Goal: Task Accomplishment & Management: Use online tool/utility

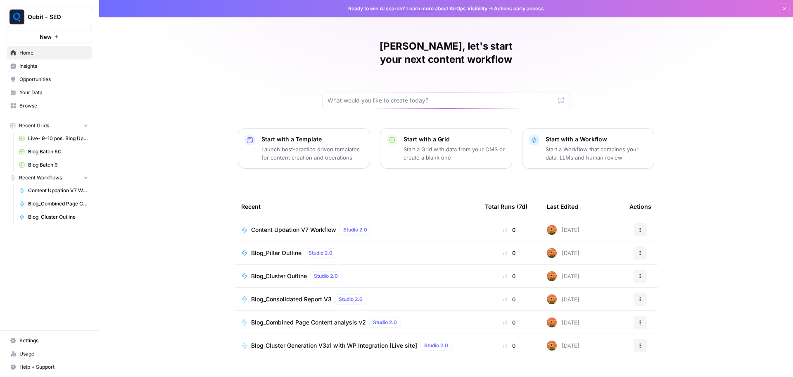
click at [58, 41] on button "New" at bounding box center [49, 37] width 85 height 12
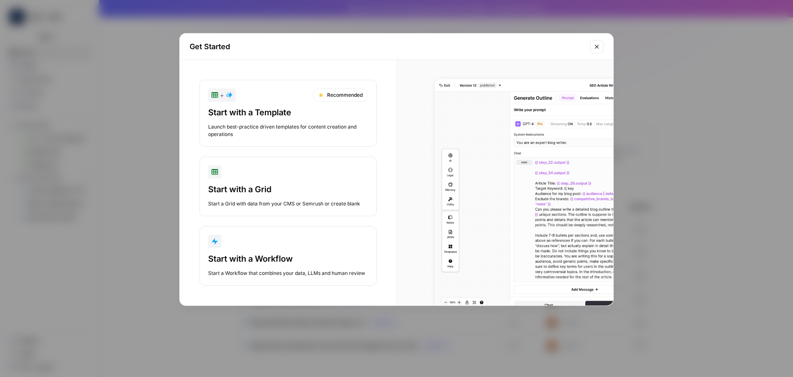
click at [211, 240] on icon "button" at bounding box center [214, 241] width 7 height 7
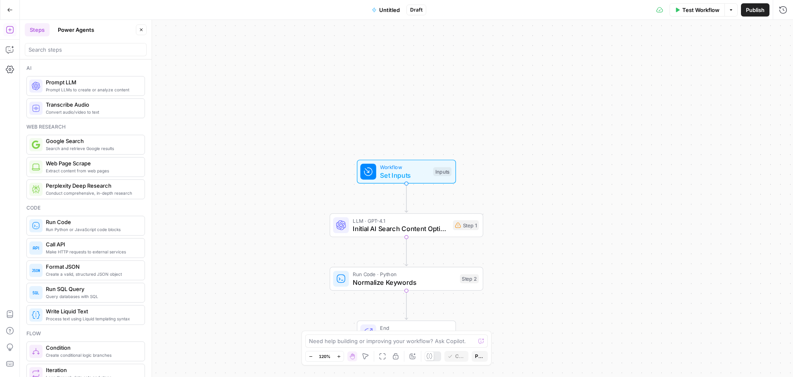
drag, startPoint x: 505, startPoint y: 75, endPoint x: 484, endPoint y: -15, distance: 92.5
click at [484, 0] on html "Qubit - SEO New Home Insights Opportunities Your Data Browse Recent Grids Live-…" at bounding box center [396, 188] width 793 height 377
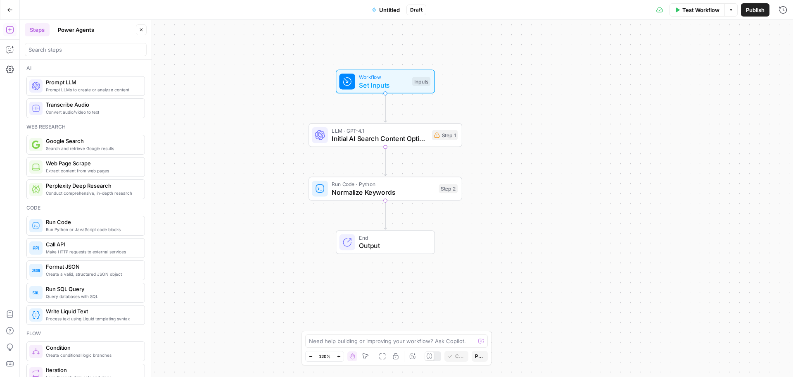
drag, startPoint x: 477, startPoint y: 193, endPoint x: 470, endPoint y: 77, distance: 116.2
click at [470, 77] on div "Workflow Set Inputs Inputs LLM · GPT-4.1 Initial AI Search Content Optimization…" at bounding box center [406, 198] width 773 height 357
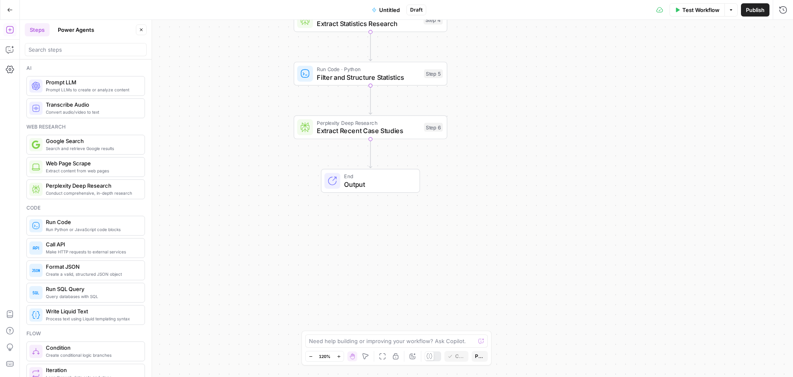
drag, startPoint x: 245, startPoint y: 236, endPoint x: 237, endPoint y: 70, distance: 165.8
click at [237, 70] on div "Workflow Set Inputs Inputs LLM · GPT-4.1 Initial AI Search Content Optimization…" at bounding box center [406, 198] width 773 height 357
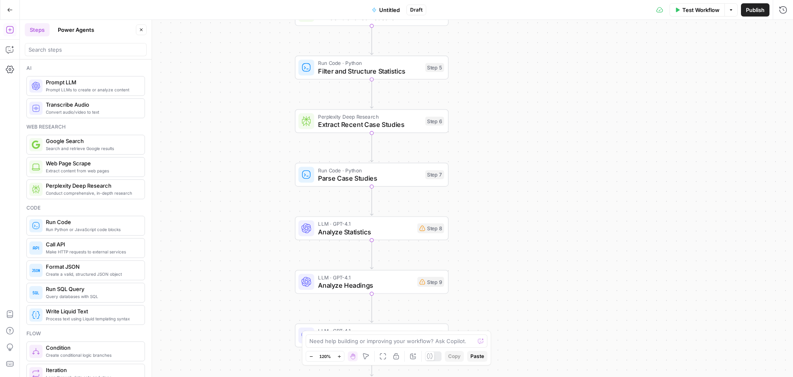
drag, startPoint x: 509, startPoint y: 184, endPoint x: 508, endPoint y: 336, distance: 152.0
click at [508, 336] on div "Workflow Set Inputs Inputs LLM · GPT-4.1 Initial AI Search Content Optimization…" at bounding box center [406, 198] width 773 height 357
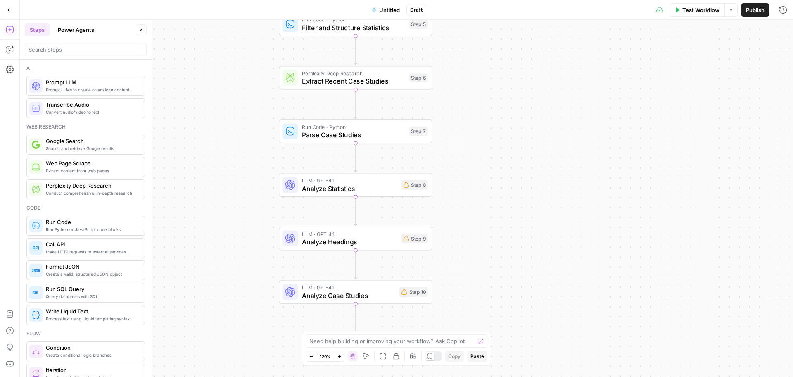
drag, startPoint x: 487, startPoint y: 198, endPoint x: 472, endPoint y: 43, distance: 156.0
click at [472, 43] on div "Workflow Set Inputs Inputs LLM · GPT-4.1 Initial AI Search Content Optimization…" at bounding box center [406, 198] width 773 height 357
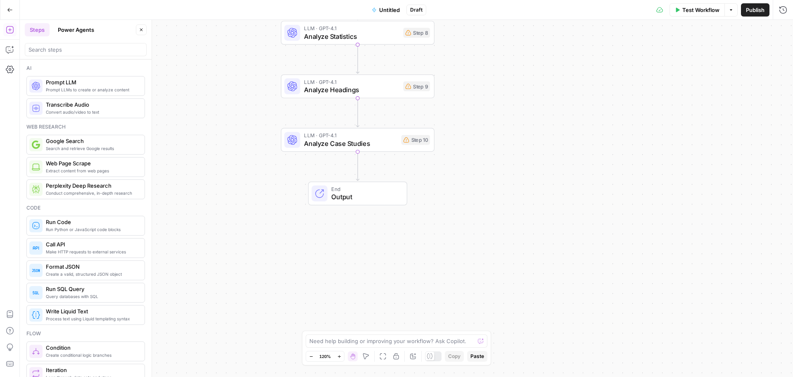
drag, startPoint x: 492, startPoint y: 180, endPoint x: 503, endPoint y: 24, distance: 155.7
click at [503, 24] on div "Workflow Set Inputs Inputs LLM · GPT-4.1 Initial AI Search Content Optimization…" at bounding box center [406, 198] width 773 height 357
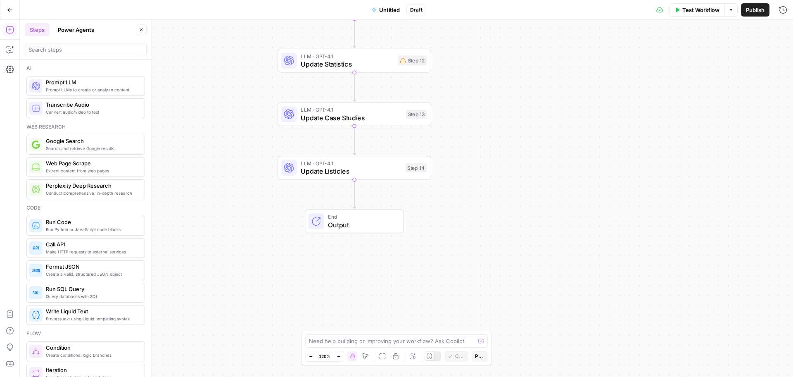
drag, startPoint x: 262, startPoint y: 279, endPoint x: 250, endPoint y: 96, distance: 183.8
click at [250, 96] on div "Workflow Set Inputs Inputs LLM · GPT-4.1 Initial AI Search Content Optimization…" at bounding box center [406, 198] width 773 height 357
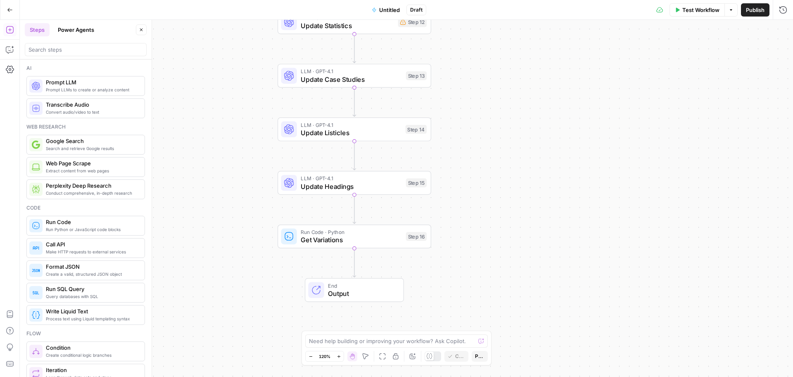
click at [307, 271] on div "Workflow Set Inputs Inputs LLM · GPT-4.1 Initial AI Search Content Optimization…" at bounding box center [406, 198] width 773 height 357
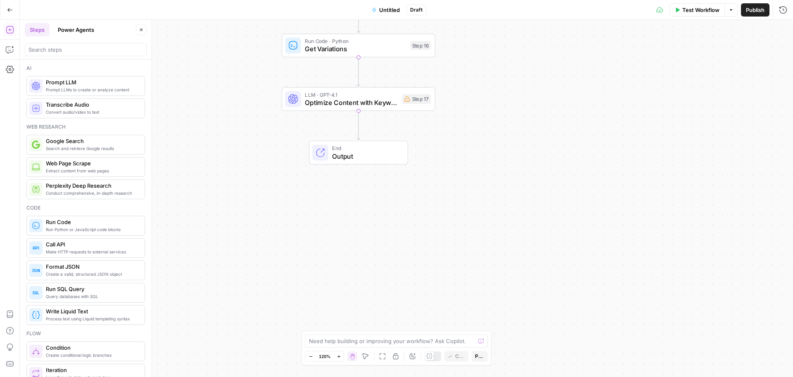
drag, startPoint x: 212, startPoint y: 275, endPoint x: 216, endPoint y: 84, distance: 190.9
click at [216, 84] on div "Workflow Set Inputs Inputs LLM · GPT-4.1 Initial AI Search Content Optimization…" at bounding box center [406, 198] width 773 height 357
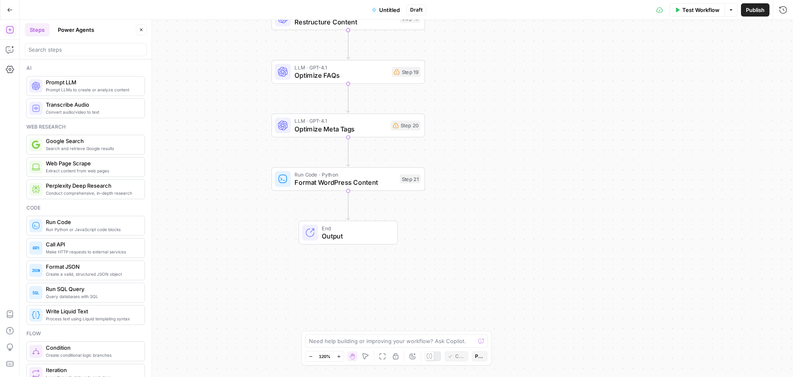
drag, startPoint x: 239, startPoint y: 304, endPoint x: 228, endPoint y: 169, distance: 134.6
click at [228, 169] on div "Workflow Set Inputs Inputs LLM · GPT-4.1 Initial AI Search Content Optimization…" at bounding box center [406, 198] width 773 height 357
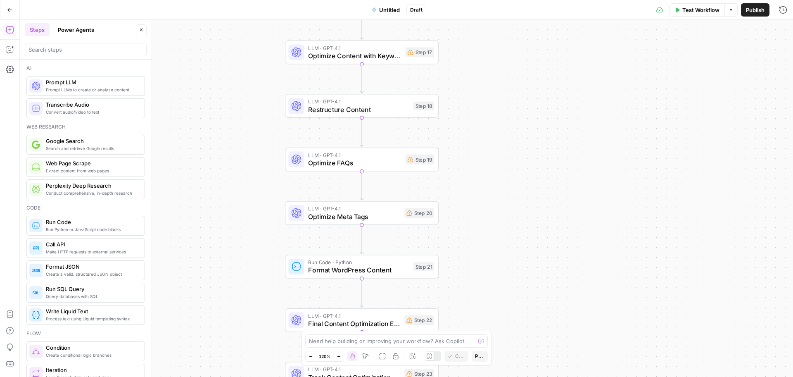
drag, startPoint x: 481, startPoint y: 188, endPoint x: 497, endPoint y: 304, distance: 118.0
click at [497, 304] on div "Workflow Set Inputs Inputs LLM · GPT-4.1 Initial AI Search Content Optimization…" at bounding box center [406, 198] width 773 height 357
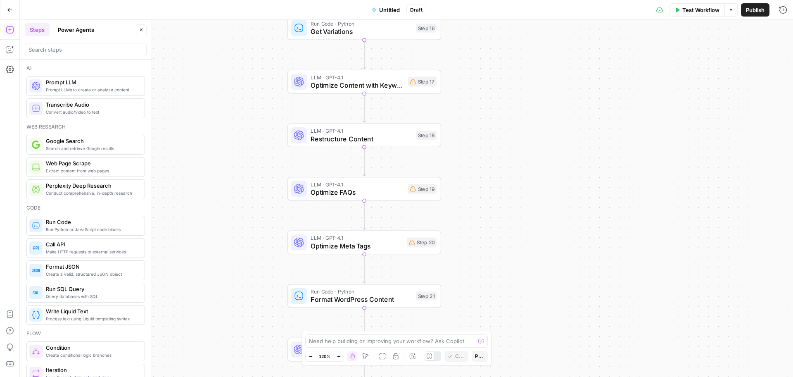
drag, startPoint x: 501, startPoint y: 56, endPoint x: 475, endPoint y: 327, distance: 272.2
click at [475, 327] on div "Workflow Set Inputs Inputs LLM · GPT-4.1 Initial AI Search Content Optimization…" at bounding box center [406, 198] width 773 height 357
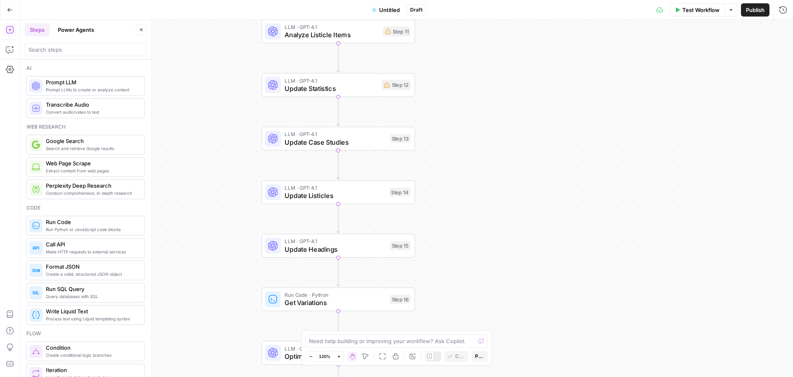
drag, startPoint x: 461, startPoint y: 121, endPoint x: 470, endPoint y: 337, distance: 216.2
click at [470, 337] on body "Qubit - SEO New Home Insights Opportunities Your Data Browse Recent Grids Live-…" at bounding box center [396, 188] width 793 height 377
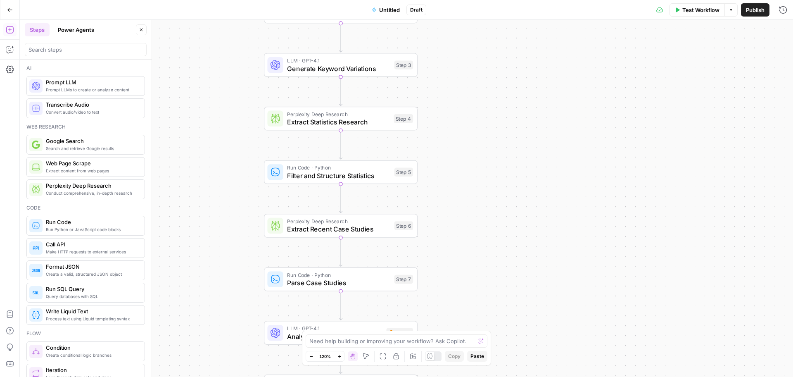
drag, startPoint x: 475, startPoint y: 64, endPoint x: 469, endPoint y: 310, distance: 245.8
click at [469, 310] on div "Workflow Set Inputs Inputs LLM · GPT-4.1 Initial AI Search Content Optimization…" at bounding box center [406, 198] width 773 height 357
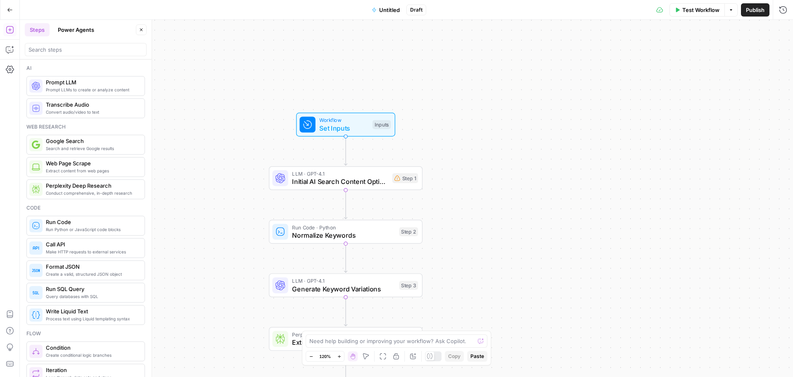
drag, startPoint x: 472, startPoint y: 74, endPoint x: 477, endPoint y: 295, distance: 221.0
click at [477, 295] on div "Workflow Set Inputs Inputs LLM · GPT-4.1 Initial AI Search Content Optimization…" at bounding box center [406, 198] width 773 height 357
click at [356, 121] on span "Workflow" at bounding box center [343, 121] width 49 height 8
click at [677, 58] on button "Add Field" at bounding box center [700, 56] width 144 height 13
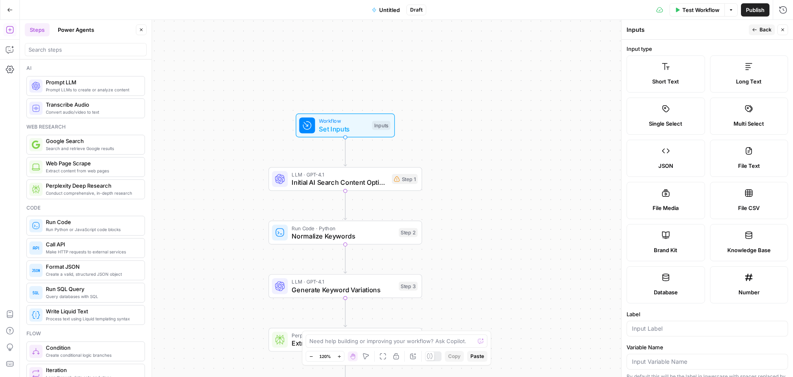
click at [664, 69] on icon at bounding box center [666, 66] width 8 height 8
click at [667, 326] on input "Label" at bounding box center [707, 328] width 151 height 8
type input "Title"
click at [757, 26] on button "Back" at bounding box center [762, 29] width 26 height 11
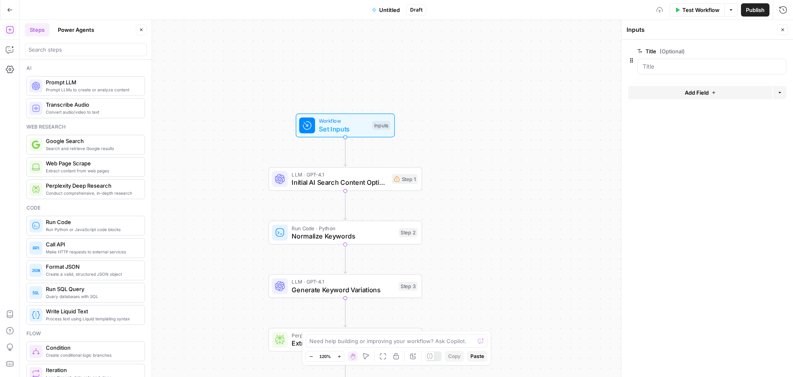
click at [674, 96] on button "Add Field" at bounding box center [700, 92] width 144 height 13
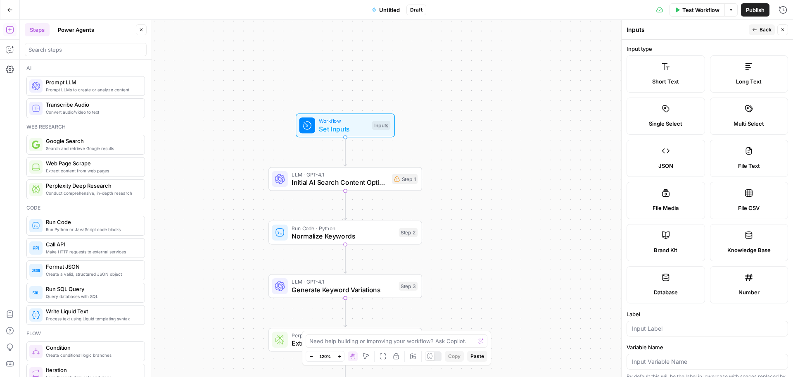
click at [657, 332] on div at bounding box center [707, 329] width 161 height 16
type input "Meta Tags"
click at [761, 30] on span "Back" at bounding box center [766, 29] width 12 height 7
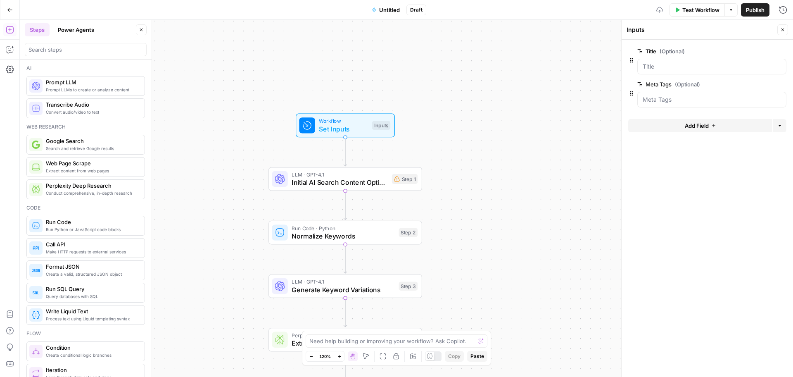
click at [700, 132] on button "Add Field" at bounding box center [700, 125] width 144 height 13
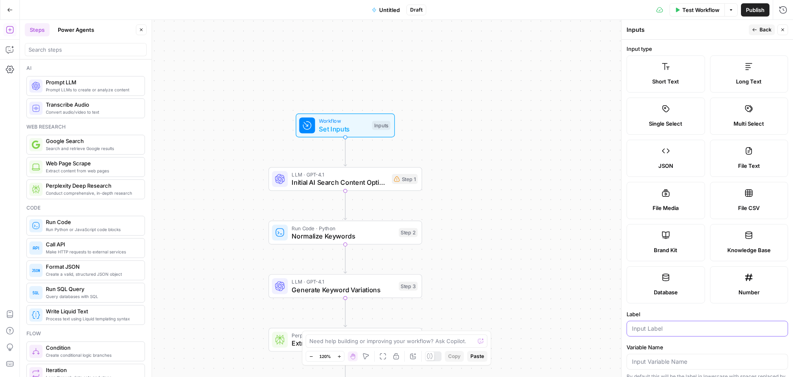
click at [655, 330] on input "Label" at bounding box center [707, 328] width 151 height 8
type input "Content"
click at [760, 31] on span "Back" at bounding box center [766, 29] width 12 height 7
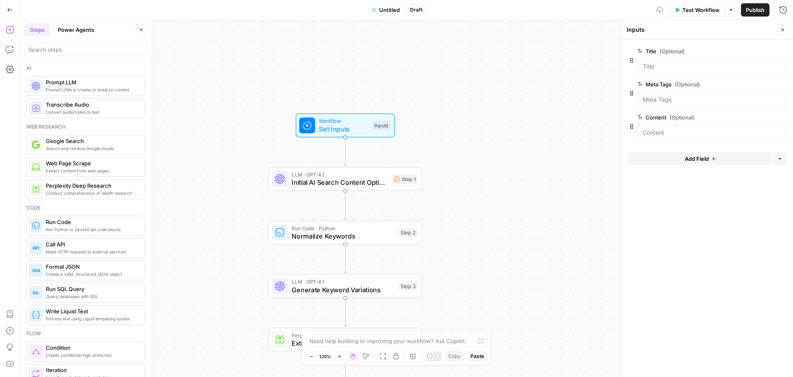
click at [668, 164] on button "Add Field" at bounding box center [700, 158] width 144 height 13
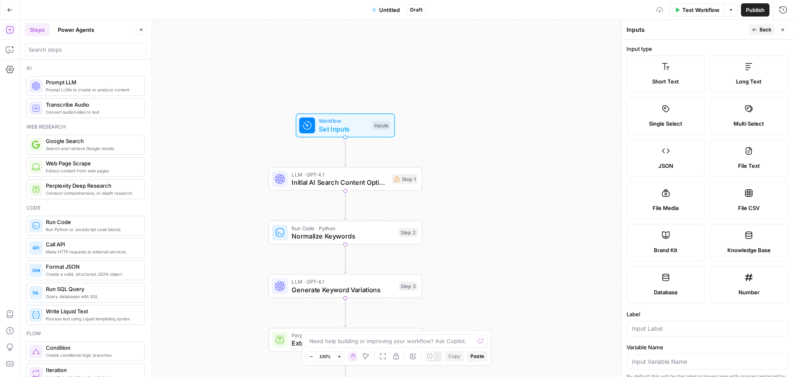
click at [658, 333] on div at bounding box center [707, 329] width 161 height 16
drag, startPoint x: 762, startPoint y: 36, endPoint x: 758, endPoint y: 20, distance: 16.5
click at [758, 20] on header "Inputs Back Close" at bounding box center [707, 30] width 171 height 20
click at [758, 26] on button "Back" at bounding box center [762, 29] width 26 height 11
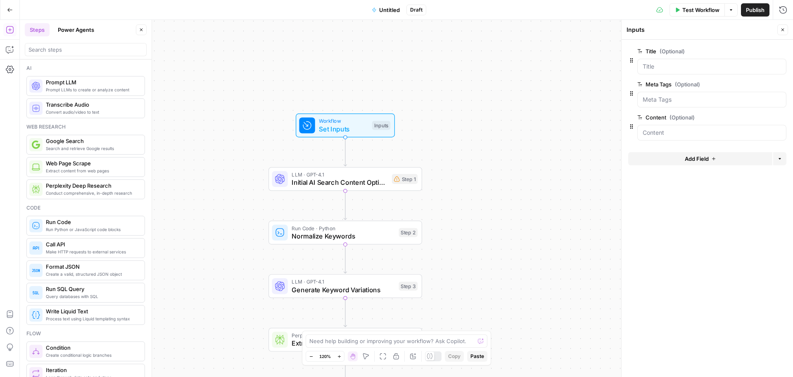
click at [757, 116] on span "edit field" at bounding box center [755, 117] width 18 height 7
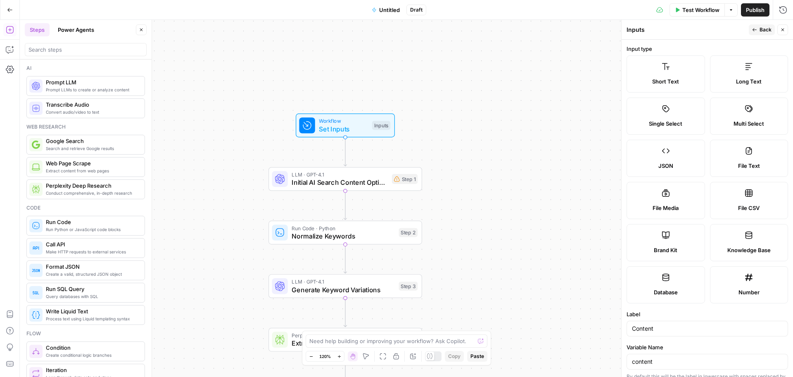
click at [761, 71] on label "Long Text" at bounding box center [749, 73] width 78 height 37
click at [757, 26] on button "Back" at bounding box center [762, 29] width 26 height 11
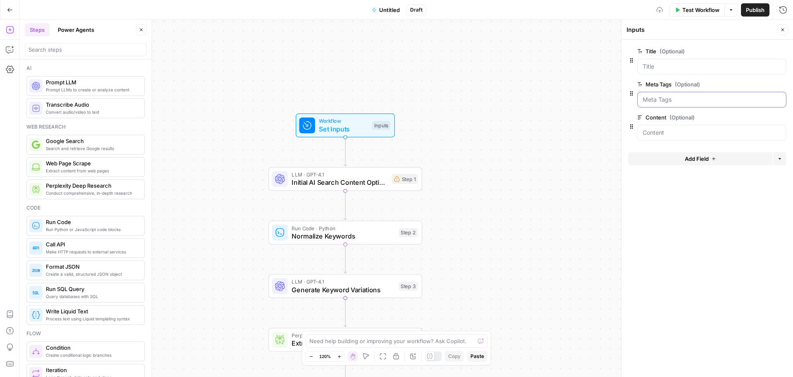
click at [691, 99] on Tags "Meta Tags (Optional)" at bounding box center [712, 99] width 138 height 8
click at [713, 157] on icon "button" at bounding box center [713, 158] width 5 height 5
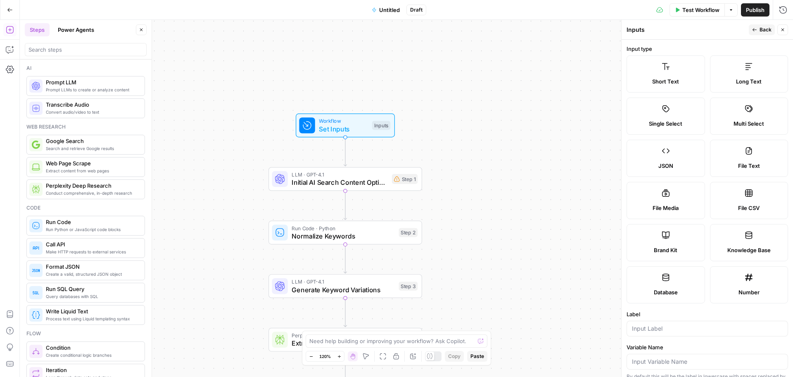
click at [728, 78] on div "Long Text" at bounding box center [749, 81] width 64 height 8
click at [653, 327] on input "Label" at bounding box center [707, 328] width 151 height 8
type input "FAQs"
click at [759, 30] on button "Back" at bounding box center [762, 29] width 26 height 11
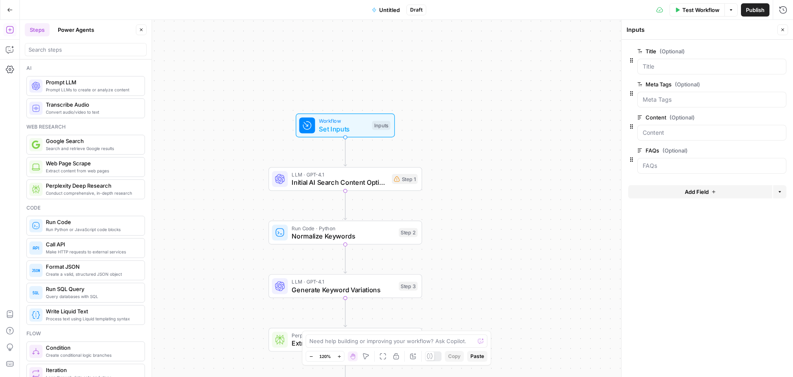
click at [667, 191] on button "Add Field" at bounding box center [700, 191] width 144 height 13
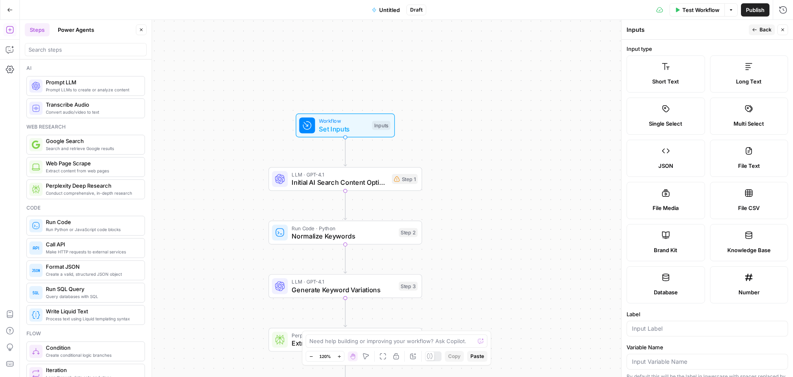
click at [662, 333] on div at bounding box center [707, 329] width 161 height 16
type input "Target Keywords"
click at [756, 27] on icon "button" at bounding box center [754, 29] width 5 height 5
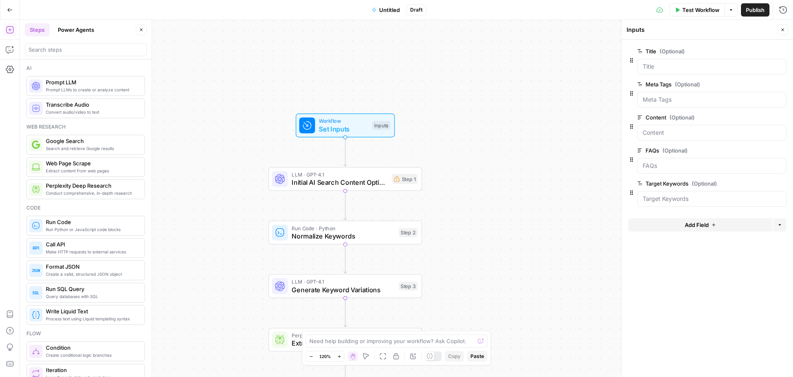
drag, startPoint x: 516, startPoint y: 246, endPoint x: 516, endPoint y: 76, distance: 170.2
click at [516, 76] on div "Workflow Set Inputs Inputs LLM · GPT-4.1 Initial AI Search Content Optimization…" at bounding box center [406, 198] width 773 height 357
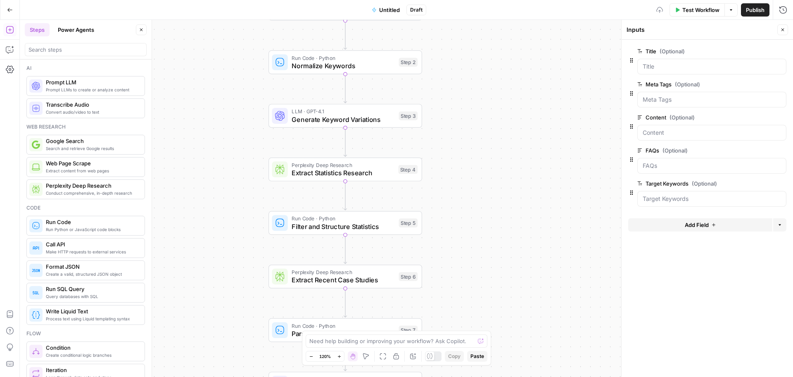
drag, startPoint x: 476, startPoint y: 216, endPoint x: 482, endPoint y: 64, distance: 152.5
click at [482, 64] on div "Workflow Set Inputs Inputs LLM · GPT-4.1 Initial AI Search Content Optimization…" at bounding box center [406, 198] width 773 height 357
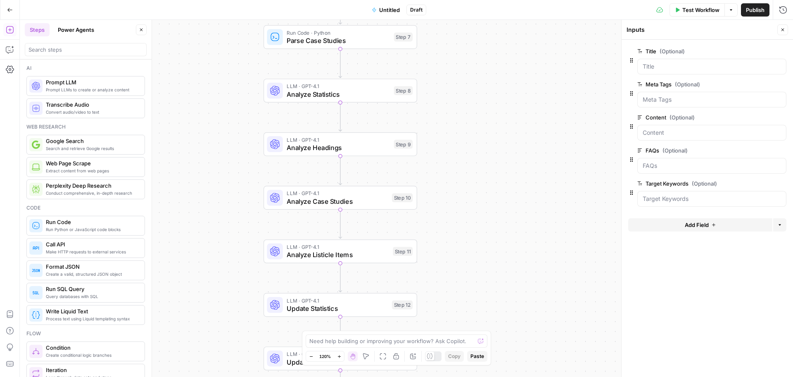
drag, startPoint x: 463, startPoint y: 234, endPoint x: 454, endPoint y: 78, distance: 156.0
click at [454, 78] on div "Workflow Set Inputs Inputs LLM · GPT-4.1 Initial AI Search Content Optimization…" at bounding box center [406, 198] width 773 height 357
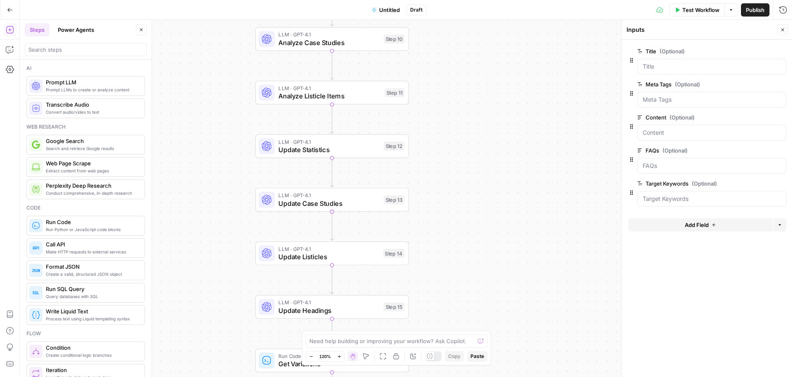
drag, startPoint x: 449, startPoint y: 235, endPoint x: 439, endPoint y: 80, distance: 155.6
click at [439, 80] on div "Workflow Set Inputs Inputs LLM · GPT-4.1 Initial AI Search Content Optimization…" at bounding box center [406, 198] width 773 height 357
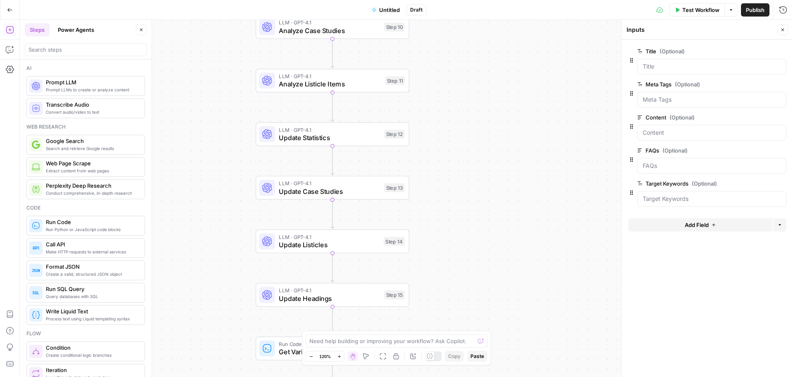
drag, startPoint x: 435, startPoint y: 207, endPoint x: 429, endPoint y: 50, distance: 156.7
click at [429, 50] on div "Workflow Set Inputs Inputs LLM · GPT-4.1 Initial AI Search Content Optimization…" at bounding box center [406, 198] width 773 height 357
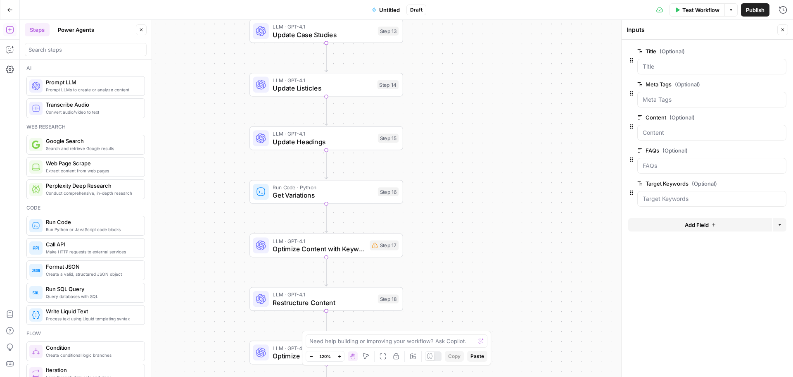
drag, startPoint x: 425, startPoint y: 214, endPoint x: 425, endPoint y: 148, distance: 66.5
click at [425, 148] on div "Workflow Set Inputs Inputs LLM · GPT-4.1 Initial AI Search Content Optimization…" at bounding box center [406, 198] width 773 height 357
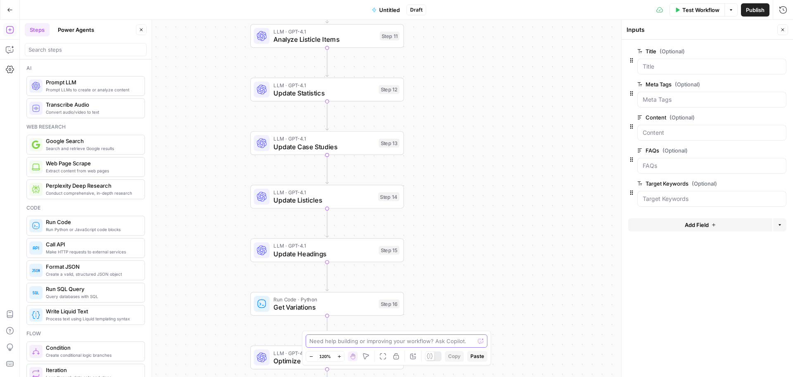
click at [459, 356] on body "Qubit - SEO New Home Insights Opportunities Your Data Browse Recent Grids Live-…" at bounding box center [396, 188] width 793 height 377
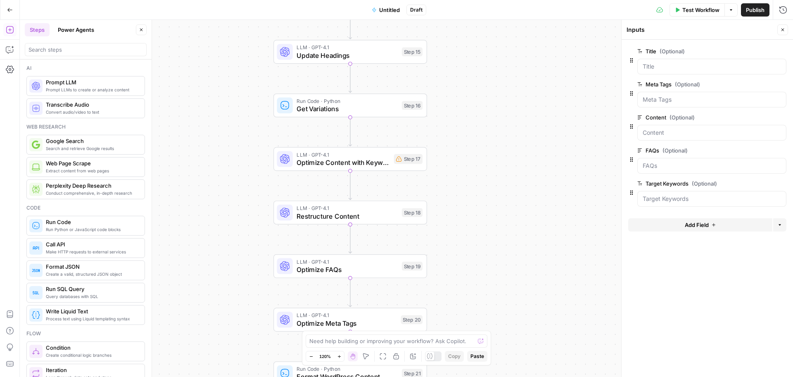
click at [486, 127] on div "Workflow Set Inputs Inputs LLM · GPT-4.1 Initial AI Search Content Optimization…" at bounding box center [406, 198] width 773 height 357
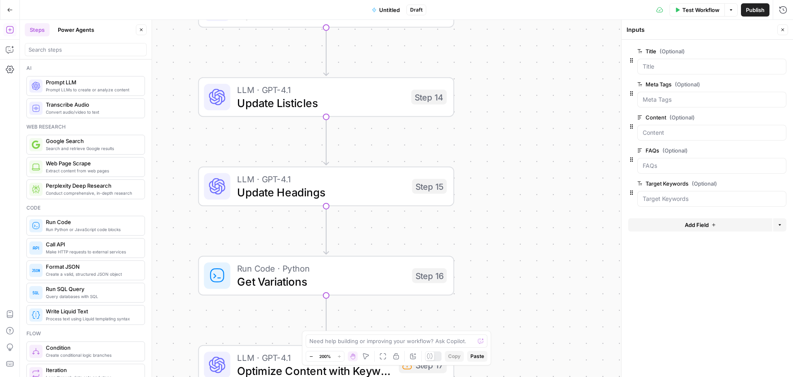
drag, startPoint x: 486, startPoint y: 127, endPoint x: 556, endPoint y: 361, distance: 244.2
click at [556, 361] on div "Workflow Set Inputs Inputs LLM · GPT-4.1 Initial AI Search Content Optimization…" at bounding box center [406, 198] width 773 height 357
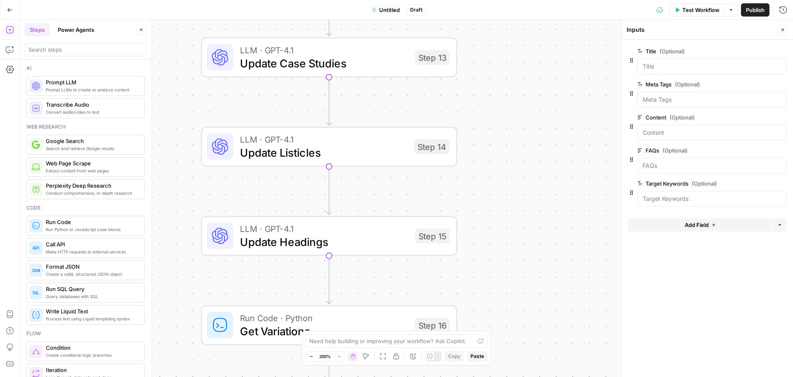
drag, startPoint x: 551, startPoint y: 176, endPoint x: 527, endPoint y: 401, distance: 226.0
click at [527, 376] on html "Qubit - SEO New Home Insights Opportunities Your Data Browse Recent Grids Live-…" at bounding box center [396, 188] width 793 height 377
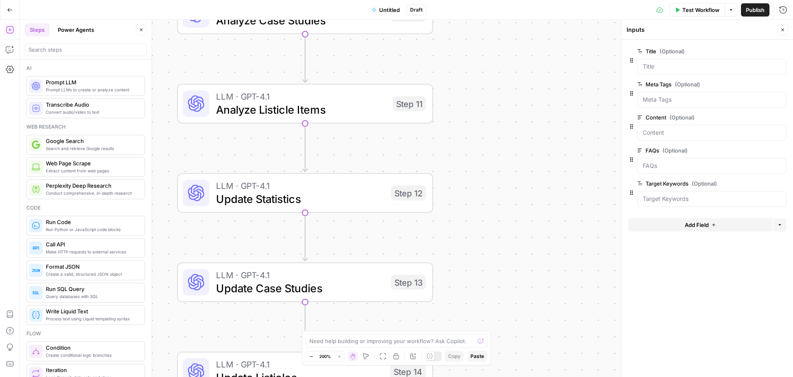
click at [685, 226] on span "Add Field" at bounding box center [697, 225] width 24 height 8
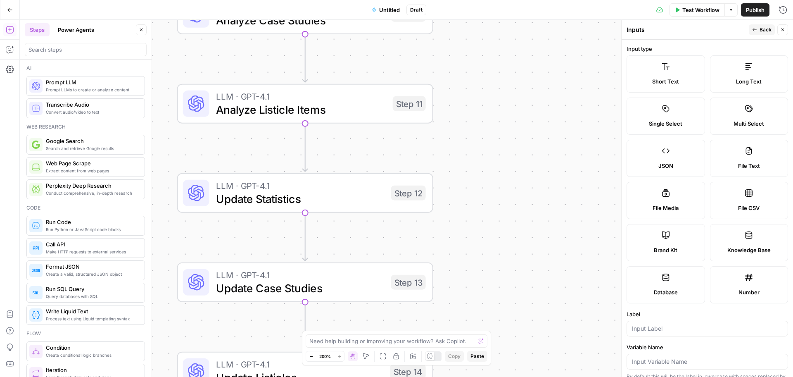
click at [674, 322] on div at bounding box center [707, 329] width 161 height 16
type input "Target Url"
click at [753, 32] on button "Back" at bounding box center [762, 29] width 26 height 11
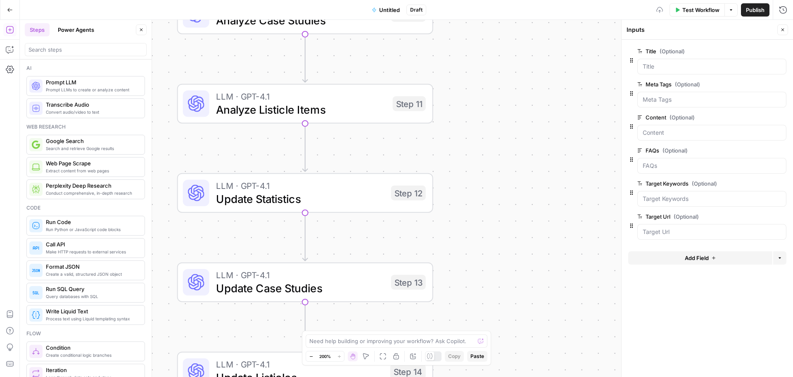
click at [679, 261] on button "Add Field" at bounding box center [700, 257] width 144 height 13
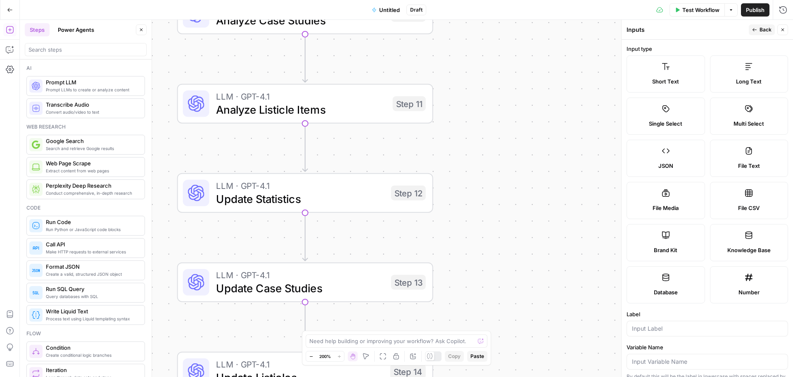
click at [659, 332] on div at bounding box center [707, 329] width 161 height 16
type input "Slug"
click at [764, 31] on span "Back" at bounding box center [766, 29] width 12 height 7
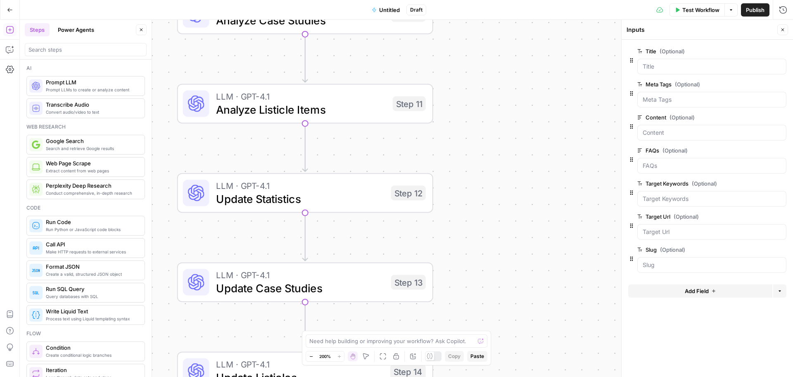
click at [679, 290] on button "Add Field" at bounding box center [700, 290] width 144 height 13
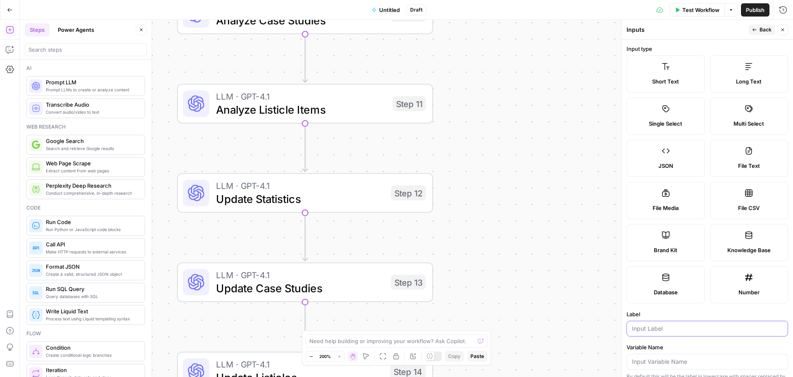
click at [652, 332] on input "Label" at bounding box center [707, 328] width 151 height 8
type input "O"
type input "p"
click at [743, 291] on span "Number" at bounding box center [748, 292] width 21 height 8
click at [666, 329] on input "Label" at bounding box center [707, 328] width 151 height 8
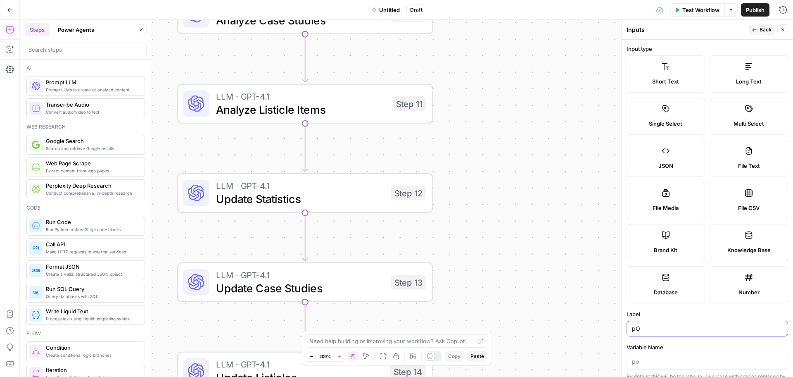
type input "p"
type input "Post ID"
click at [762, 26] on span "Back" at bounding box center [766, 29] width 12 height 7
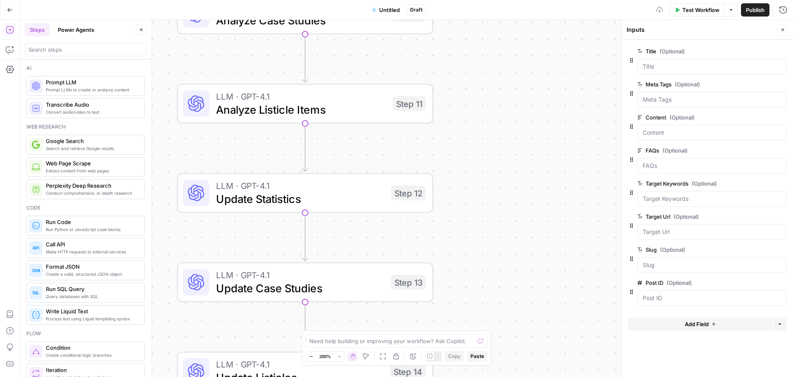
click at [683, 328] on button "Add Field" at bounding box center [700, 323] width 144 height 13
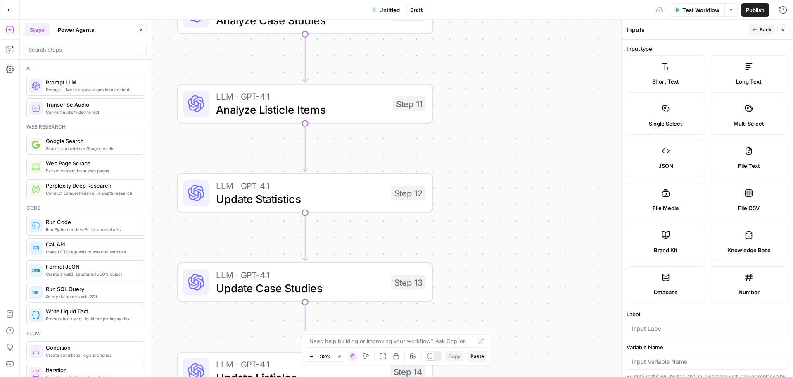
click at [735, 269] on label "Number" at bounding box center [749, 284] width 78 height 37
click at [658, 327] on input "Label" at bounding box center [707, 328] width 151 height 8
type input "Author ID"
click at [767, 28] on span "Back" at bounding box center [766, 29] width 12 height 7
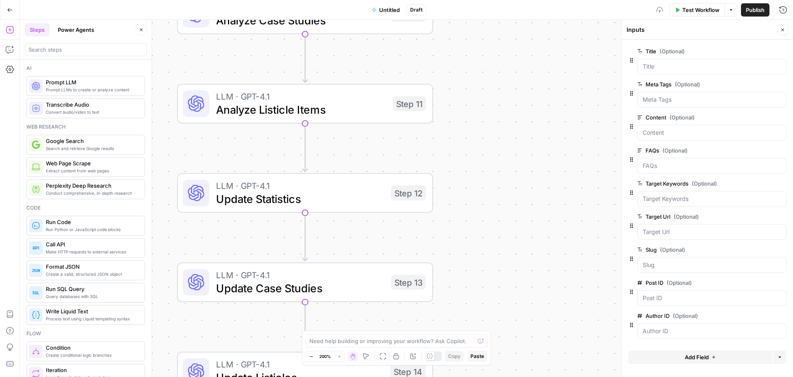
click at [697, 353] on span "Add Field" at bounding box center [697, 357] width 24 height 8
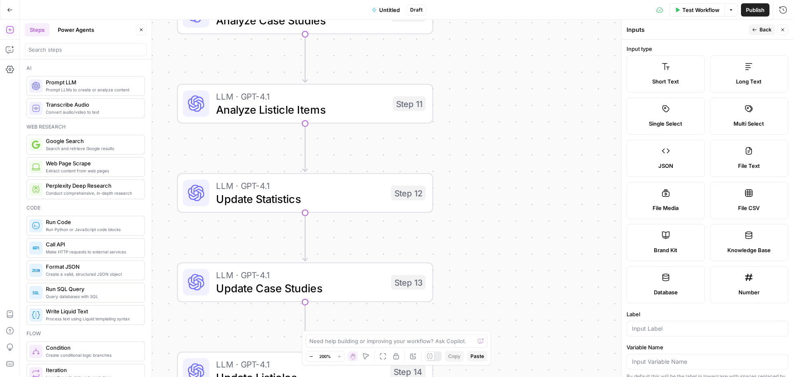
click at [743, 284] on label "Number" at bounding box center [749, 284] width 78 height 37
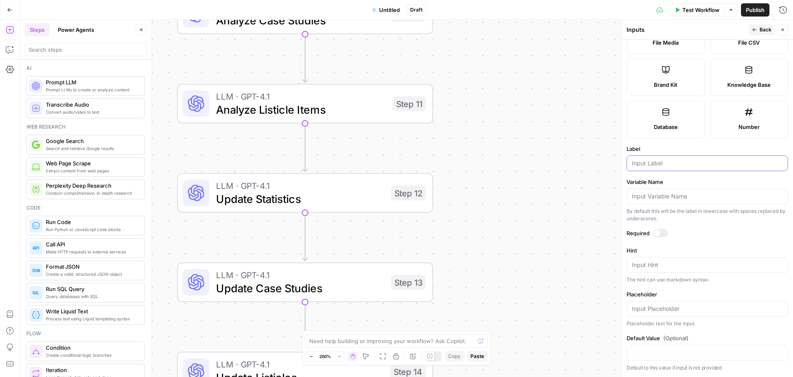
click at [657, 165] on input "Label" at bounding box center [707, 163] width 151 height 8
type input "Category ID"
click at [769, 28] on span "Back" at bounding box center [766, 29] width 12 height 7
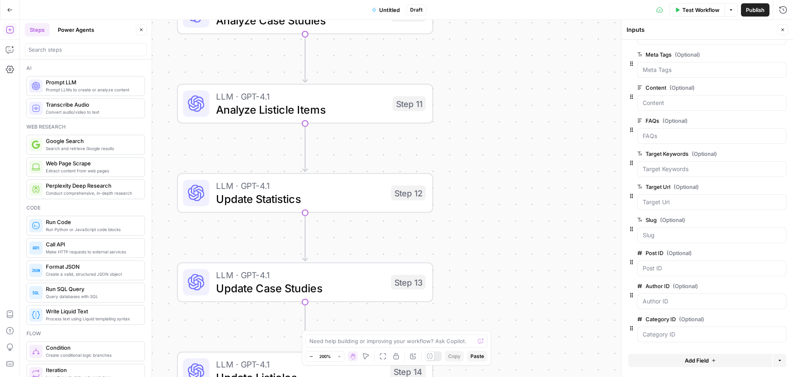
scroll to position [0, 0]
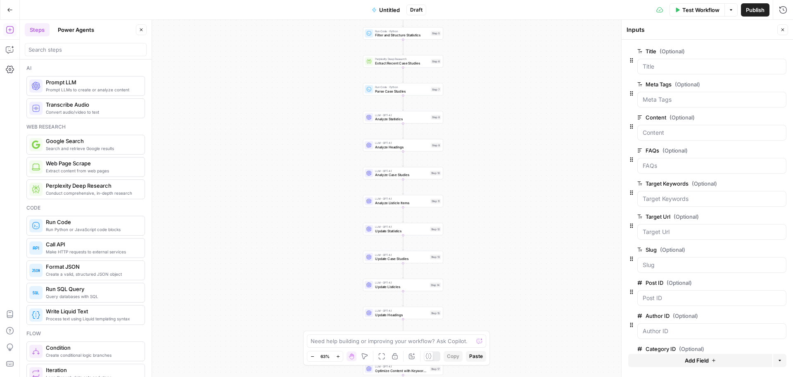
drag, startPoint x: 490, startPoint y: 126, endPoint x: 449, endPoint y: 329, distance: 207.7
click at [449, 329] on div "Workflow Set Inputs Inputs LLM · GPT-4.1 Initial AI Search Content Optimization…" at bounding box center [406, 198] width 773 height 357
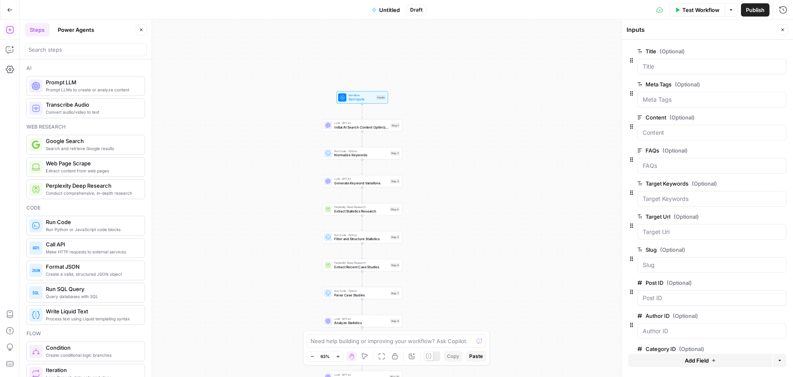
drag, startPoint x: 449, startPoint y: 204, endPoint x: 455, endPoint y: 17, distance: 187.6
click at [455, 17] on div "Go Back Untitled Draft Test Workflow Options Publish Run History Add Steps Copi…" at bounding box center [396, 188] width 793 height 377
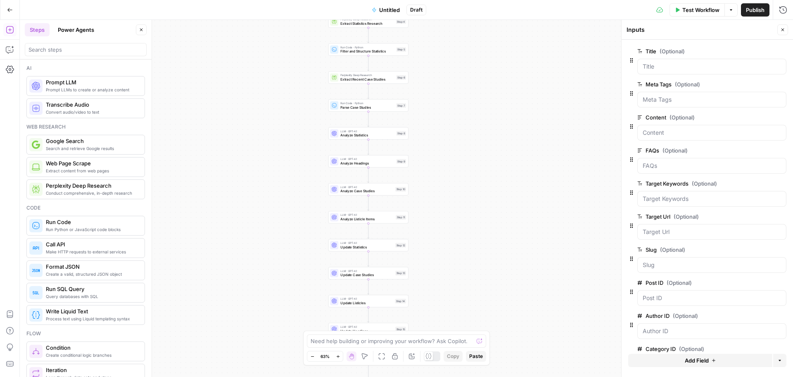
drag, startPoint x: 449, startPoint y: 123, endPoint x: 440, endPoint y: 21, distance: 101.6
click at [440, 21] on div "Workflow Set Inputs Inputs LLM · GPT-4.1 Initial AI Search Content Optimization…" at bounding box center [406, 198] width 773 height 357
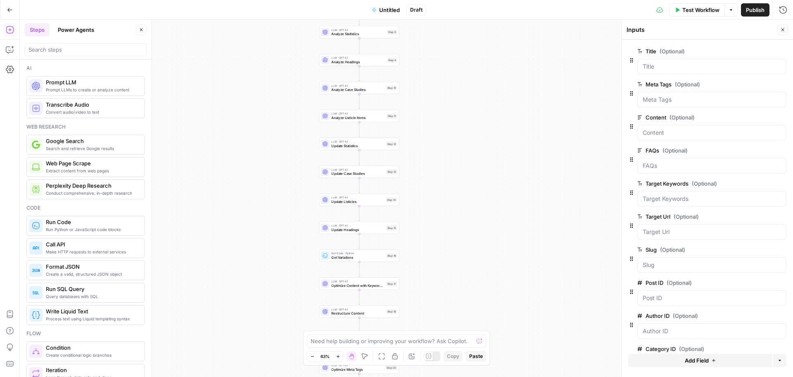
drag, startPoint x: 444, startPoint y: 207, endPoint x: 446, endPoint y: 142, distance: 64.5
click at [446, 142] on div "Workflow Set Inputs Inputs LLM · GPT-4.1 Initial AI Search Content Optimization…" at bounding box center [406, 198] width 773 height 357
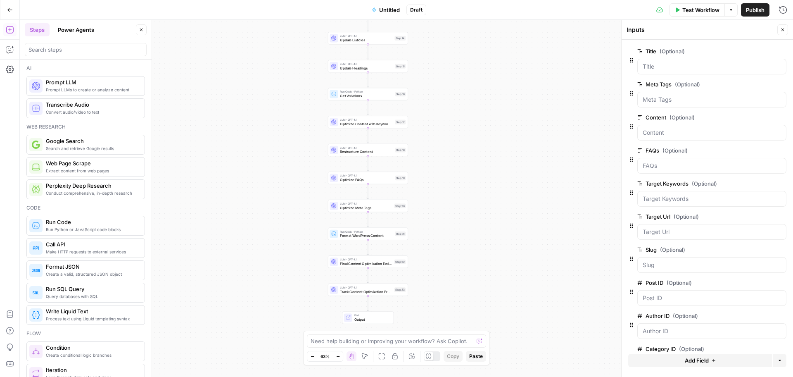
drag, startPoint x: 446, startPoint y: 201, endPoint x: 454, endPoint y: 93, distance: 108.1
click at [454, 93] on div "Workflow Set Inputs Inputs LLM · GPT-4.1 Initial AI Search Content Optimization…" at bounding box center [406, 198] width 773 height 357
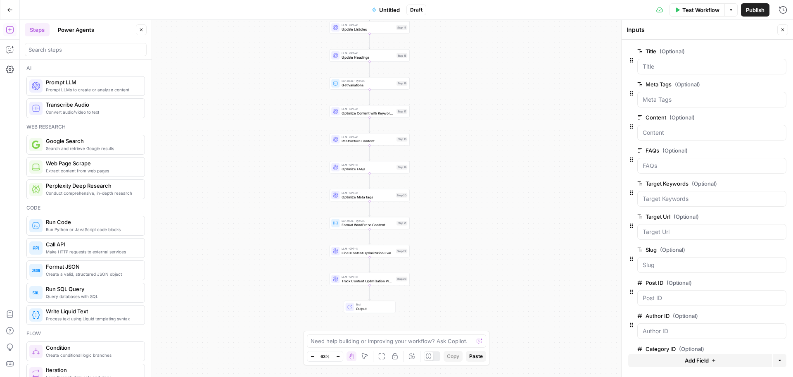
drag, startPoint x: 437, startPoint y: 221, endPoint x: 434, endPoint y: 185, distance: 35.6
click at [434, 185] on div "Workflow Set Inputs Inputs LLM · GPT-4.1 Initial AI Search Content Optimization…" at bounding box center [406, 198] width 773 height 357
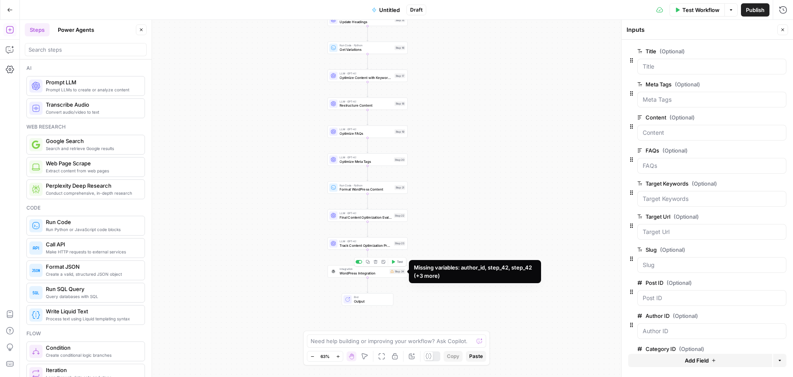
click at [399, 270] on div "Step 24" at bounding box center [397, 270] width 16 height 5
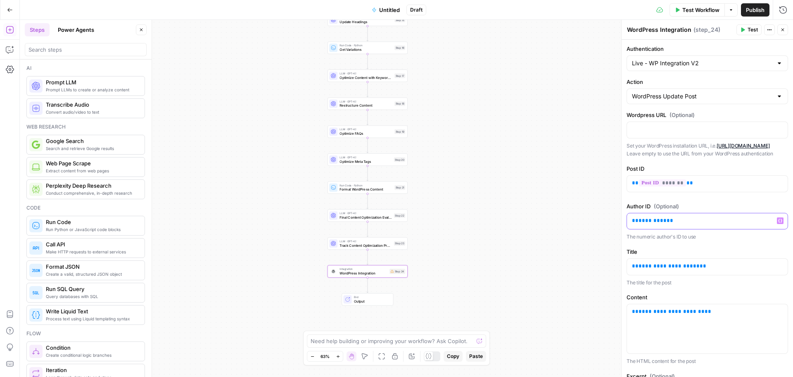
click at [653, 223] on span "*********" at bounding box center [653, 220] width 28 height 5
click at [777, 224] on button "Variables Menu" at bounding box center [780, 220] width 7 height 7
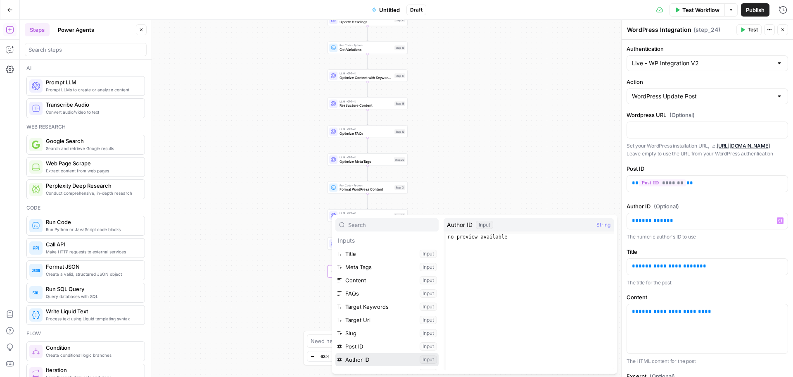
click at [376, 358] on button "Select variable Author ID" at bounding box center [386, 359] width 103 height 13
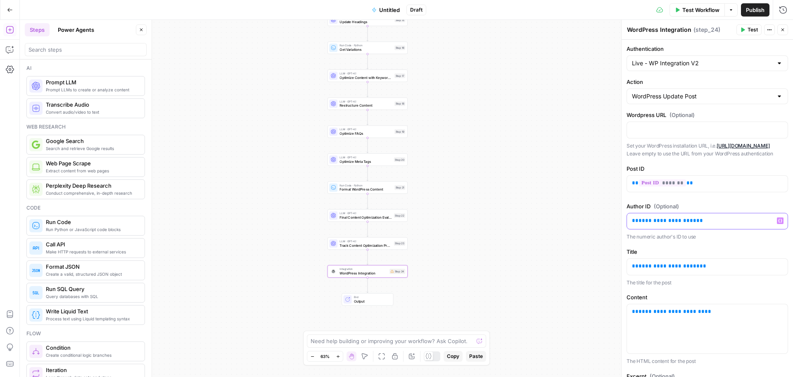
click at [698, 225] on p "**********" at bounding box center [707, 220] width 151 height 8
click at [778, 222] on icon "button" at bounding box center [780, 220] width 4 height 4
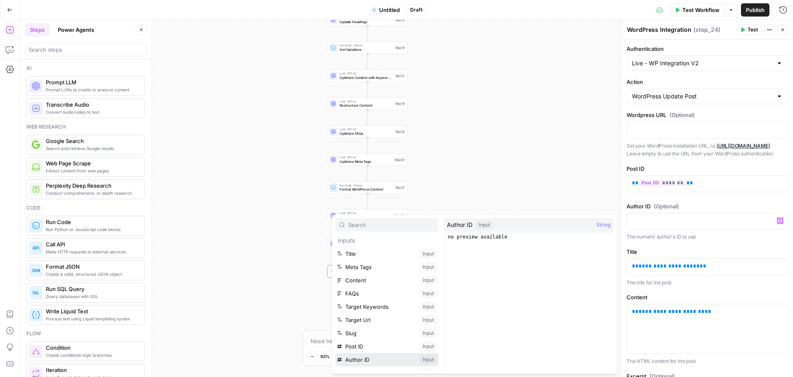
click at [372, 360] on button "Select variable Author ID" at bounding box center [386, 359] width 103 height 13
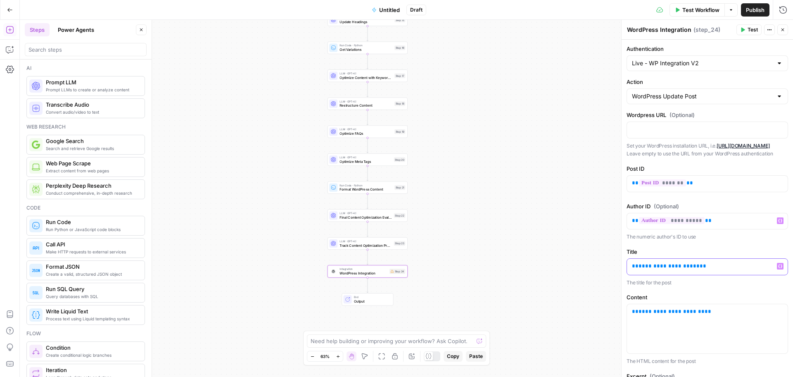
click at [710, 270] on p "**********" at bounding box center [707, 266] width 151 height 8
click at [778, 268] on icon "button" at bounding box center [780, 266] width 4 height 4
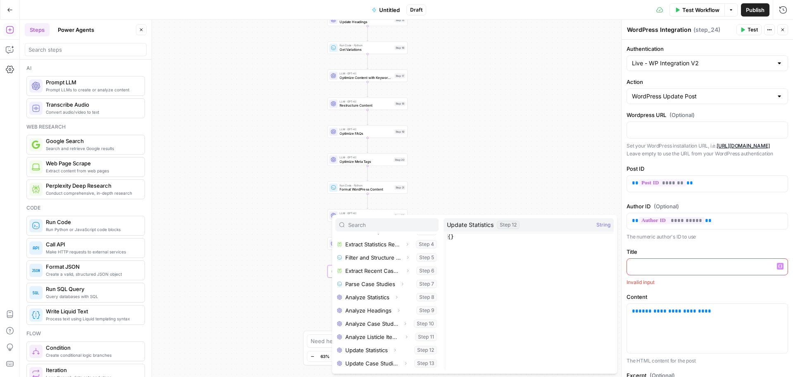
scroll to position [326, 0]
click at [403, 337] on icon "button" at bounding box center [405, 337] width 5 height 5
click at [369, 322] on button "Select variable Output" at bounding box center [391, 323] width 95 height 13
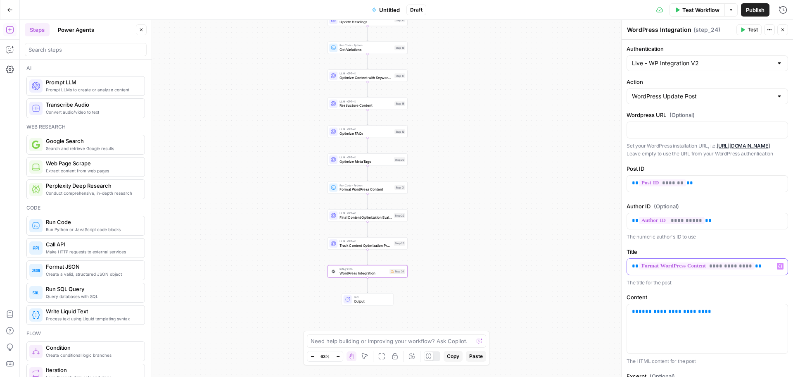
click at [757, 270] on p "**********" at bounding box center [703, 266] width 143 height 8
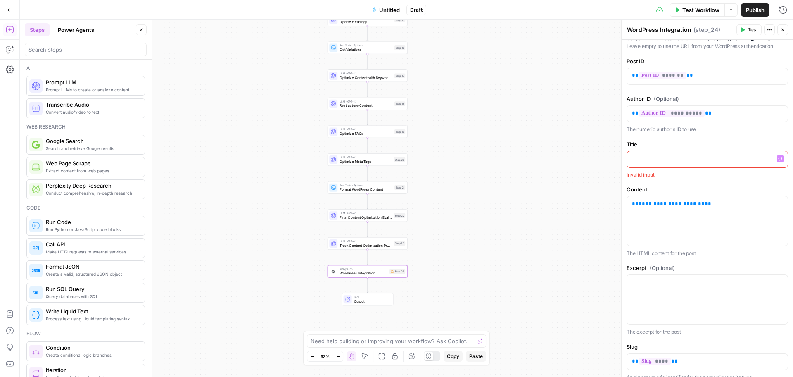
scroll to position [108, 0]
click at [716, 215] on div "**********" at bounding box center [707, 220] width 161 height 49
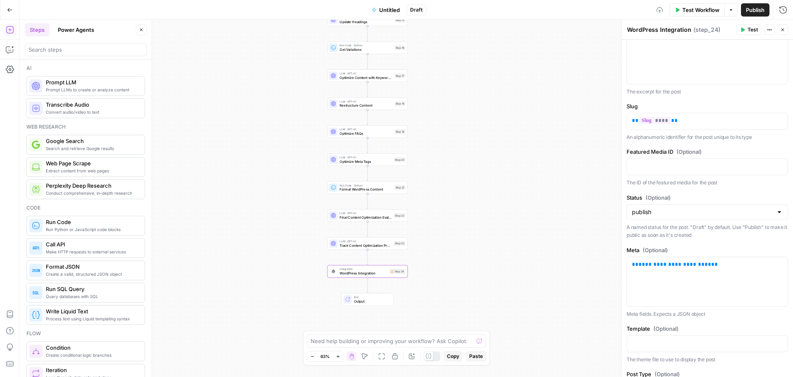
scroll to position [347, 0]
click at [709, 268] on p "**********" at bounding box center [707, 264] width 151 height 8
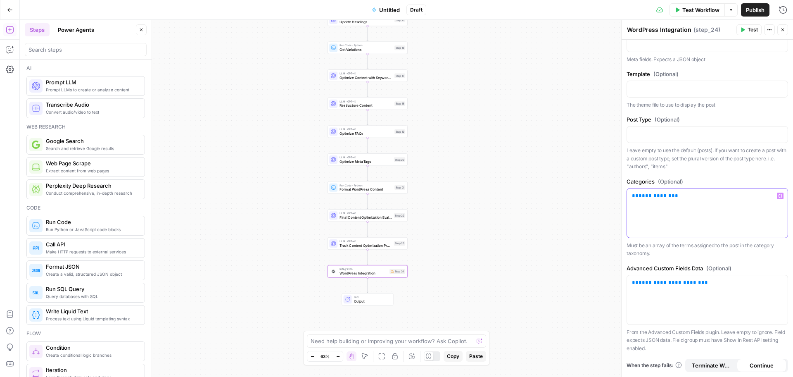
click at [736, 195] on p "**********" at bounding box center [707, 196] width 151 height 8
click at [777, 193] on button "Variables Menu" at bounding box center [780, 195] width 7 height 7
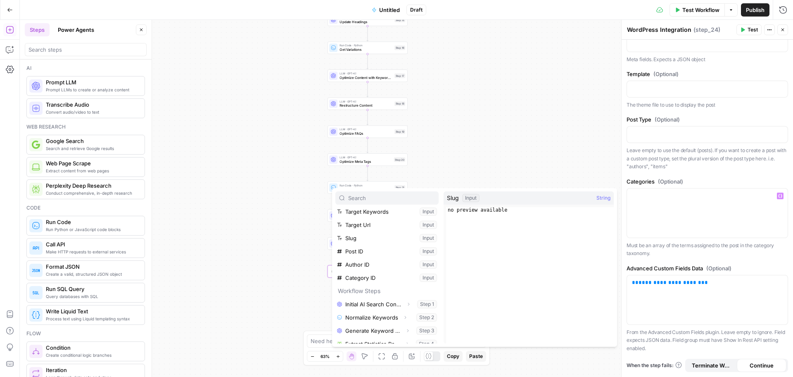
scroll to position [69, 0]
click at [373, 282] on button "Select variable Category ID" at bounding box center [386, 277] width 103 height 13
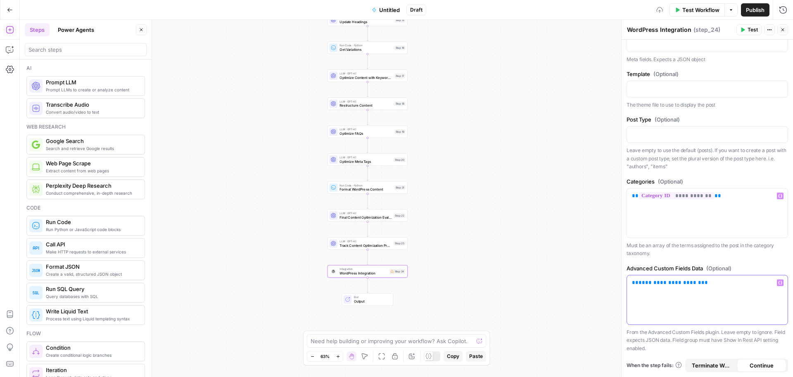
click at [702, 283] on p "**********" at bounding box center [707, 282] width 151 height 8
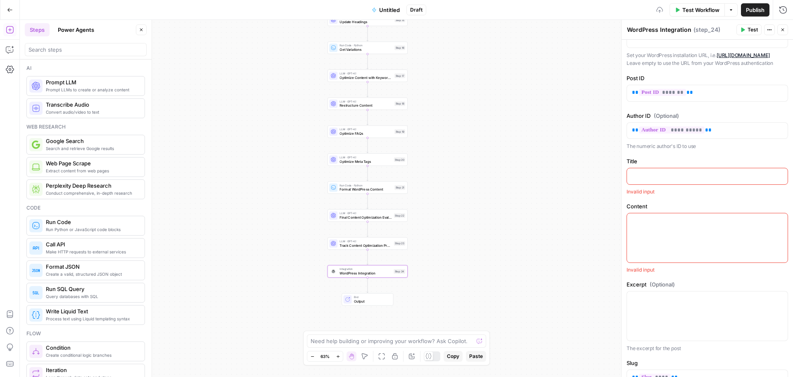
scroll to position [0, 0]
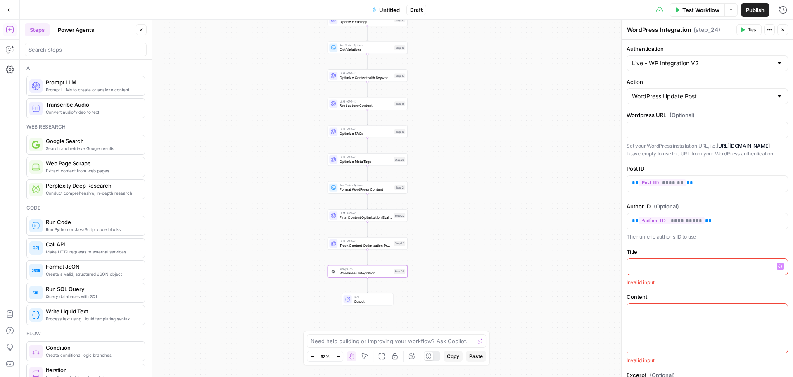
click at [640, 270] on p at bounding box center [703, 266] width 143 height 8
click at [778, 268] on icon "button" at bounding box center [780, 266] width 4 height 4
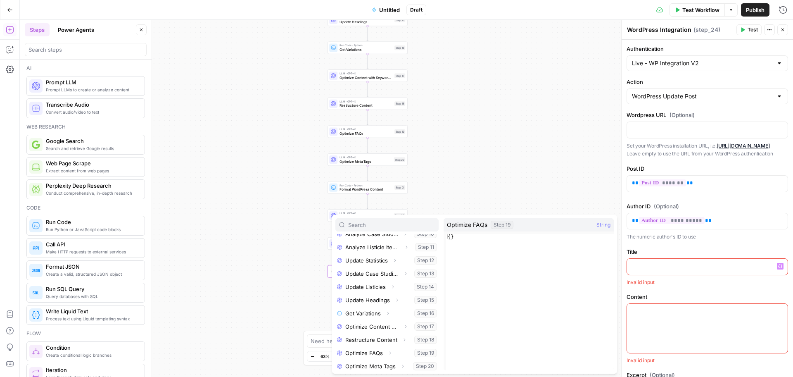
scroll to position [326, 0]
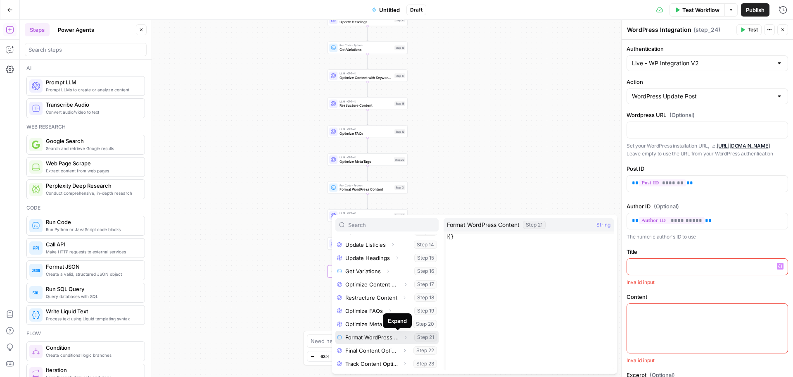
click at [403, 336] on icon "button" at bounding box center [405, 337] width 5 height 5
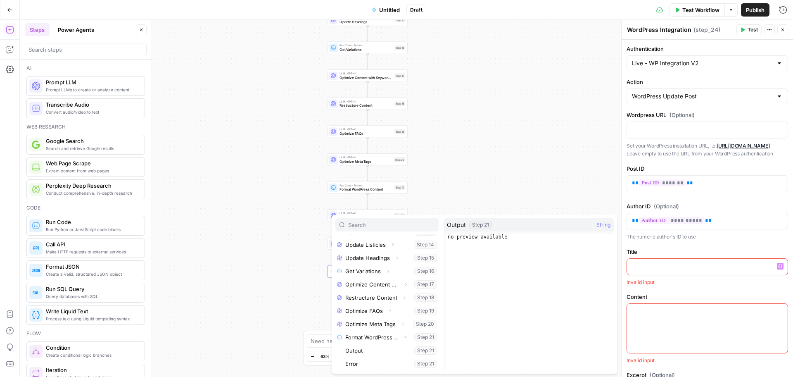
click at [269, 285] on div "Workflow Set Inputs Inputs LLM · GPT-4.1 Initial AI Search Content Optimization…" at bounding box center [406, 198] width 773 height 357
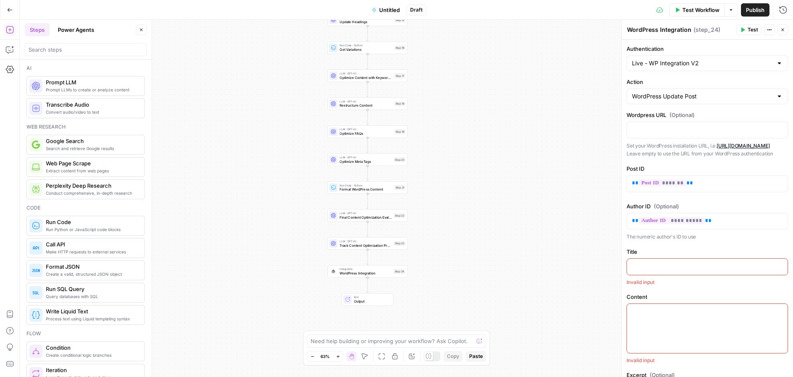
click at [582, 245] on div "Workflow Set Inputs Inputs LLM · GPT-4.1 Initial AI Search Content Optimization…" at bounding box center [406, 198] width 773 height 357
click at [658, 315] on p at bounding box center [703, 311] width 143 height 8
click at [778, 313] on icon "button" at bounding box center [780, 311] width 4 height 4
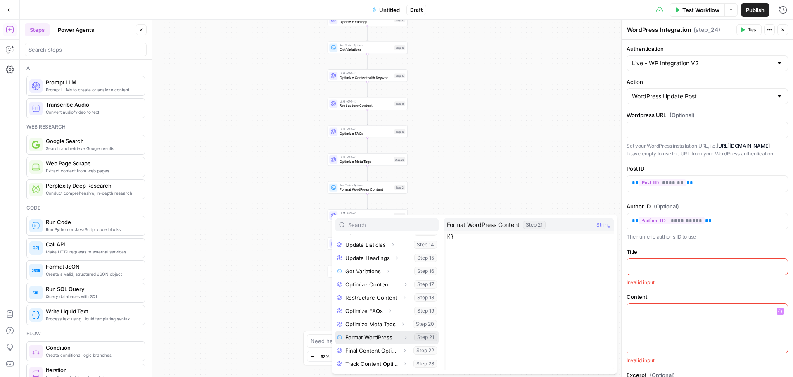
click at [368, 334] on button "Select variable Format WordPress Content" at bounding box center [386, 336] width 103 height 13
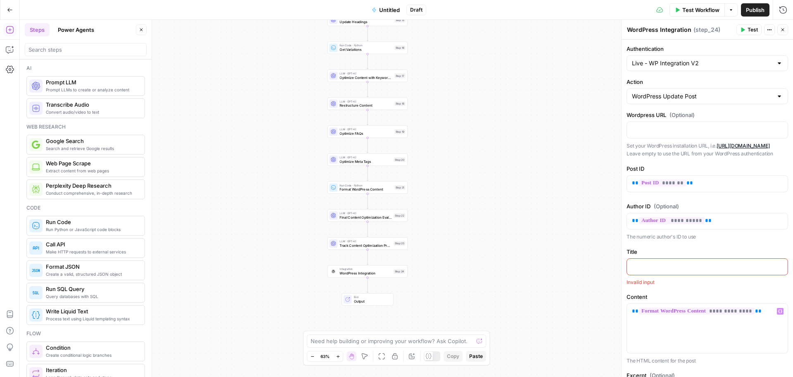
drag, startPoint x: 486, startPoint y: 99, endPoint x: 503, endPoint y: 252, distance: 154.2
click at [503, 252] on div "Workflow Set Inputs Inputs LLM · GPT-4.1 Initial AI Search Content Optimization…" at bounding box center [406, 198] width 773 height 357
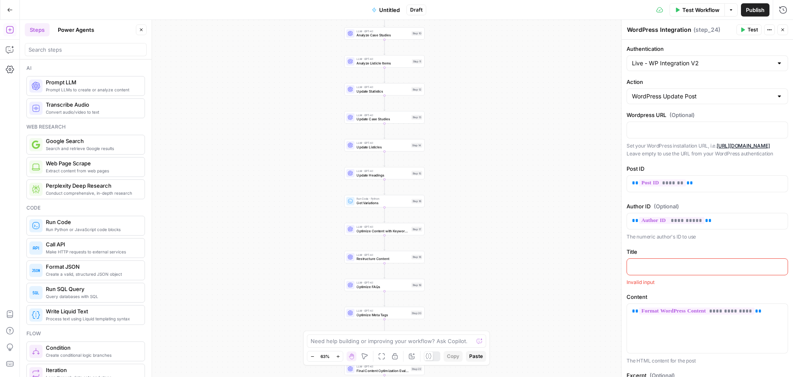
click at [398, 12] on span "Untitled" at bounding box center [389, 10] width 21 height 8
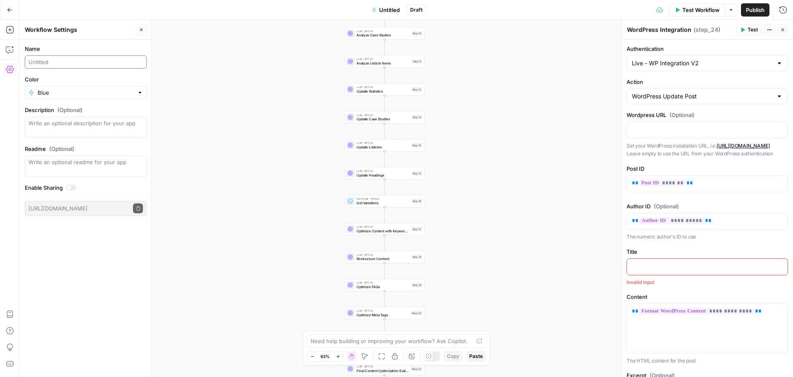
click at [76, 59] on input "Name" at bounding box center [85, 62] width 114 height 8
type input "Content Updation Workflow VA1"
click at [237, 82] on div "Workflow Set Inputs Inputs LLM · GPT-4.1 Initial AI Search Content Optimization…" at bounding box center [406, 198] width 773 height 357
click at [747, 7] on span "Publish" at bounding box center [755, 10] width 19 height 8
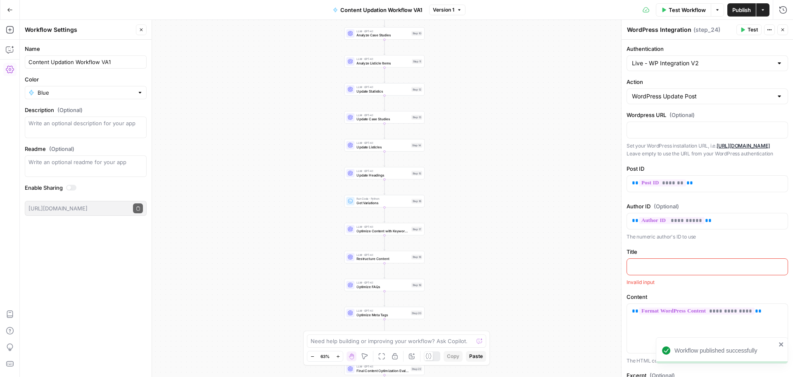
click at [491, 102] on div "Workflow Set Inputs Inputs LLM · GPT-4.1 Initial AI Search Content Optimization…" at bounding box center [406, 198] width 773 height 357
click at [139, 33] on button "Close" at bounding box center [141, 29] width 11 height 11
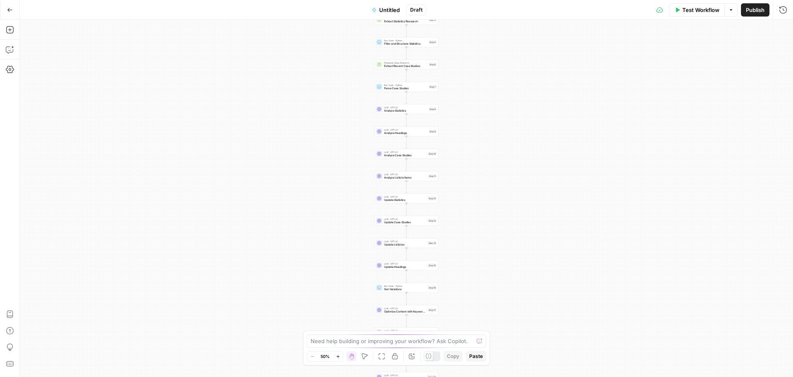
click at [12, 11] on icon "button" at bounding box center [10, 10] width 6 height 6
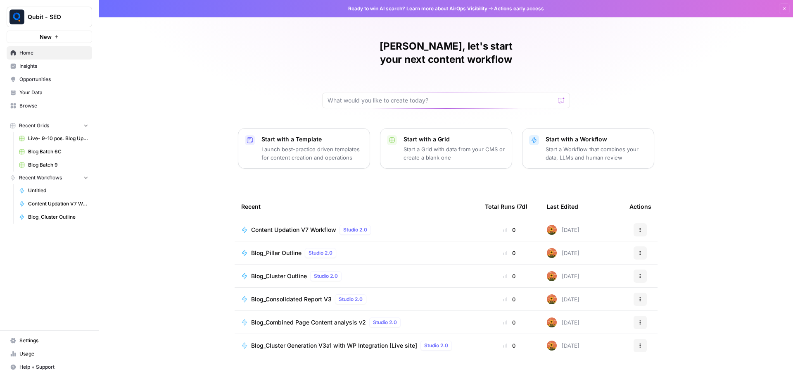
click at [287, 226] on span "Content Updation V7 Workflow" at bounding box center [293, 230] width 85 height 8
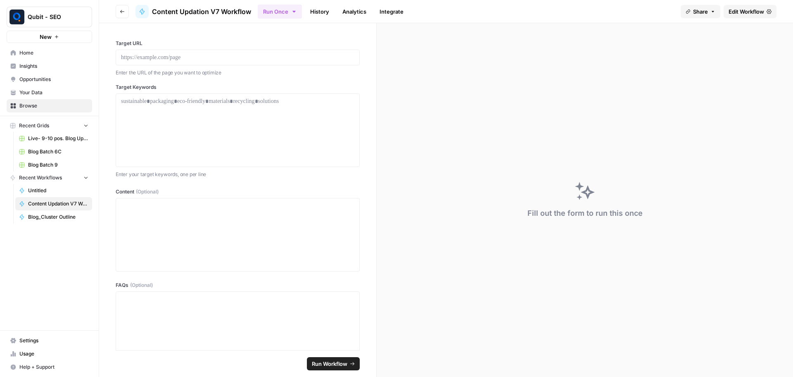
click at [754, 11] on span "Edit Workflow" at bounding box center [747, 11] width 36 height 8
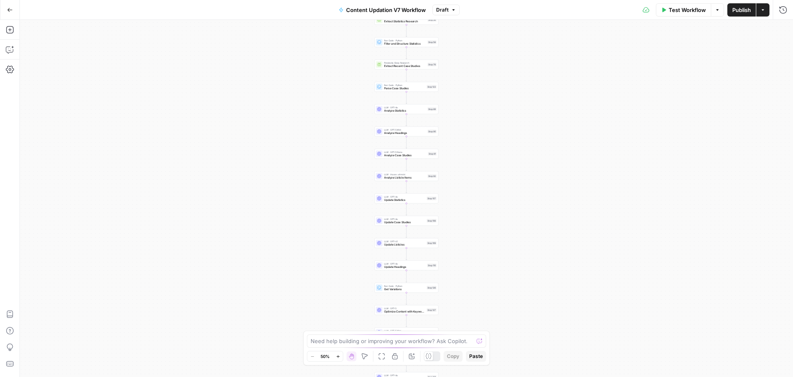
drag, startPoint x: 506, startPoint y: 205, endPoint x: 481, endPoint y: 82, distance: 125.7
click at [481, 82] on div "Workflow Set Inputs Inputs LLM · GPT-5 Mini AI Search Content Optimization Eval…" at bounding box center [406, 198] width 773 height 357
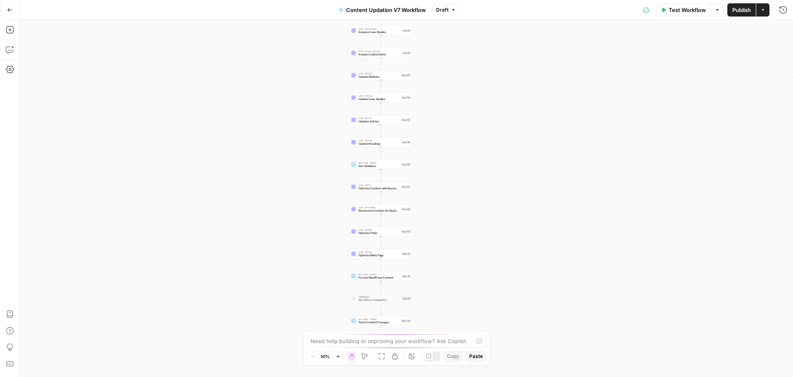
drag, startPoint x: 457, startPoint y: 219, endPoint x: 459, endPoint y: 33, distance: 185.9
click at [459, 33] on div "Workflow Set Inputs Inputs LLM · GPT-5 Mini AI Search Content Optimization Eval…" at bounding box center [406, 198] width 773 height 357
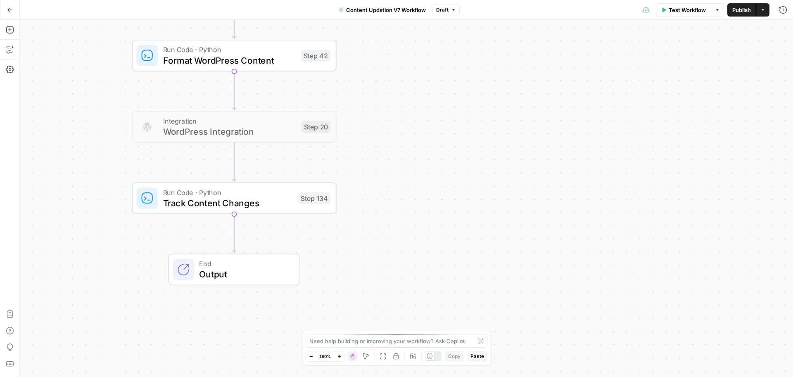
drag, startPoint x: 364, startPoint y: 125, endPoint x: 447, endPoint y: 262, distance: 160.5
click at [447, 262] on div "Workflow Set Inputs Inputs LLM · GPT-5 Mini AI Search Content Optimization Eval…" at bounding box center [406, 198] width 773 height 357
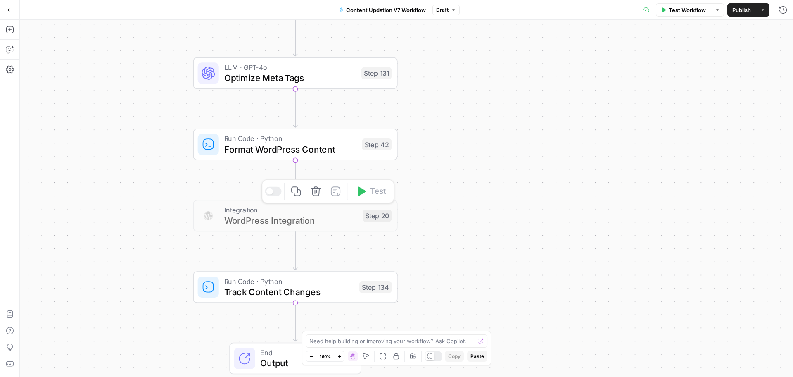
click at [272, 190] on div at bounding box center [269, 191] width 7 height 7
click at [300, 190] on icon "button" at bounding box center [295, 190] width 9 height 9
